Goal: Information Seeking & Learning: Learn about a topic

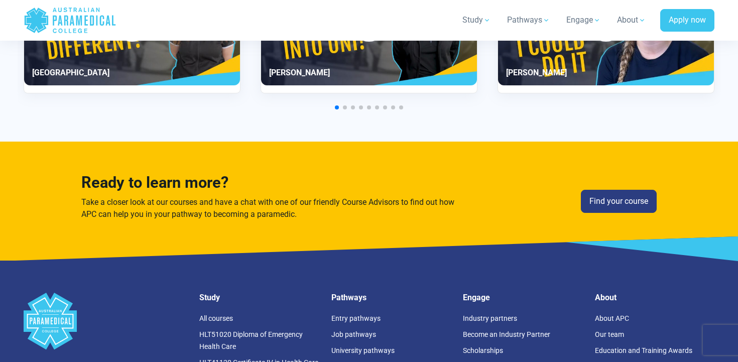
scroll to position [2567, 0]
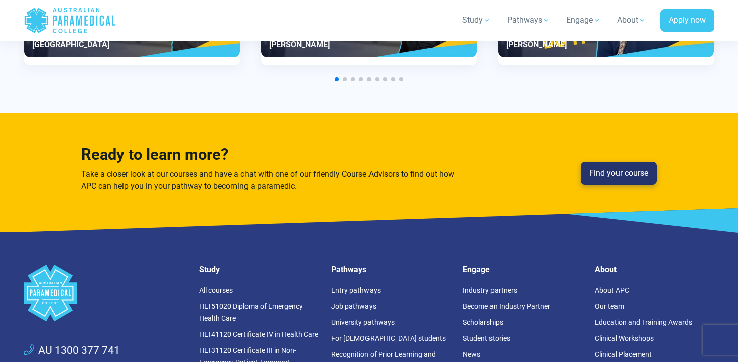
click at [614, 172] on link "Find your course" at bounding box center [619, 173] width 76 height 23
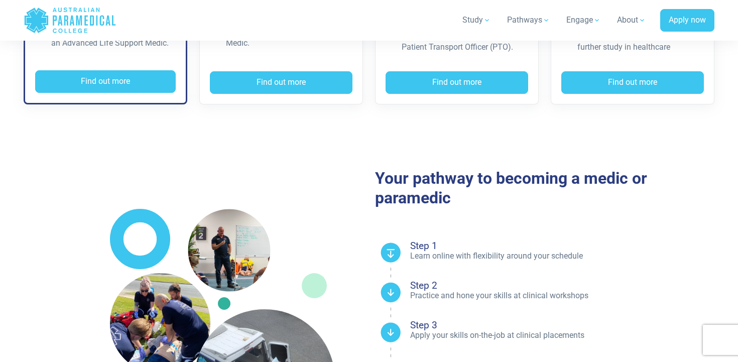
scroll to position [524, 0]
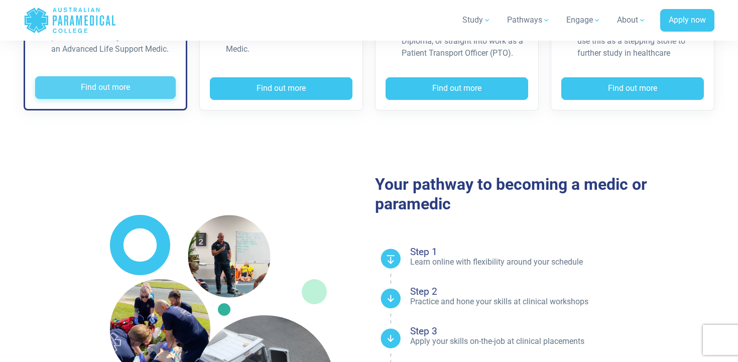
click at [143, 88] on button "Find out more" at bounding box center [105, 87] width 141 height 23
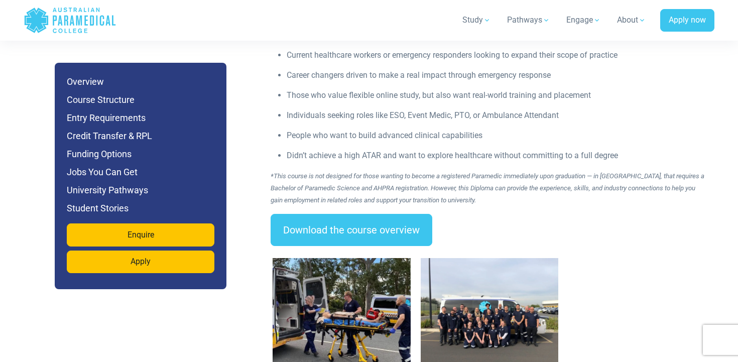
scroll to position [1539, 0]
